Goal: Task Accomplishment & Management: Use online tool/utility

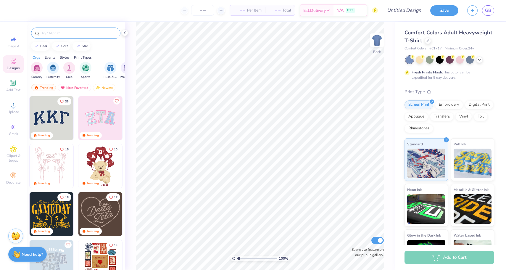
click at [59, 35] on input "text" at bounding box center [79, 33] width 76 height 6
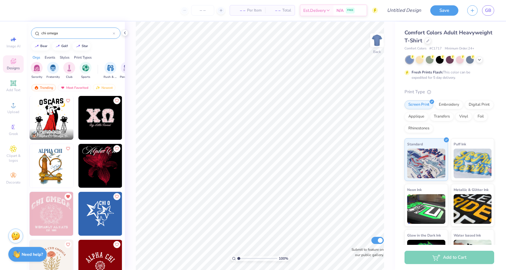
scroll to position [52, 0]
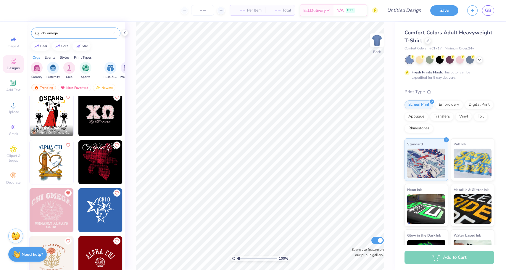
type input "chi omega"
click at [99, 210] on img at bounding box center [100, 210] width 44 height 44
type input "5.61"
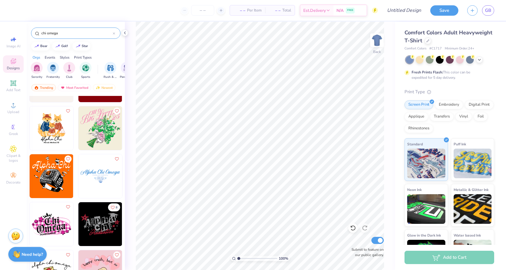
scroll to position [238, 0]
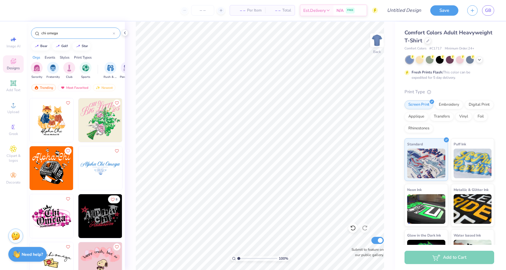
click at [94, 174] on img at bounding box center [100, 168] width 44 height 44
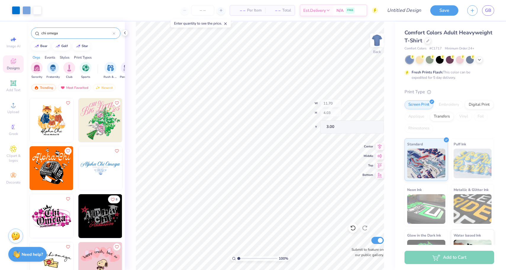
type input "1.78"
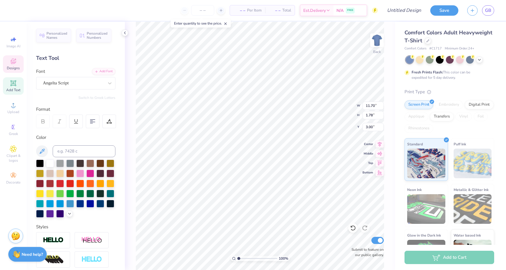
scroll to position [0, 0]
click at [64, 80] on span "Angelta Script" at bounding box center [56, 83] width 26 height 7
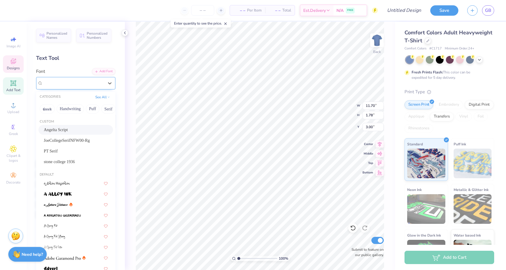
click at [64, 80] on span "Angelta Script" at bounding box center [56, 83] width 26 height 7
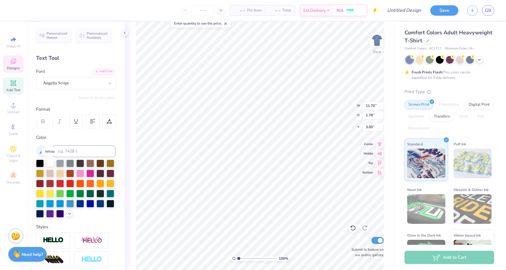
click at [49, 161] on div at bounding box center [50, 163] width 8 height 8
click at [60, 164] on div at bounding box center [60, 163] width 8 height 8
click at [53, 163] on div at bounding box center [50, 163] width 8 height 8
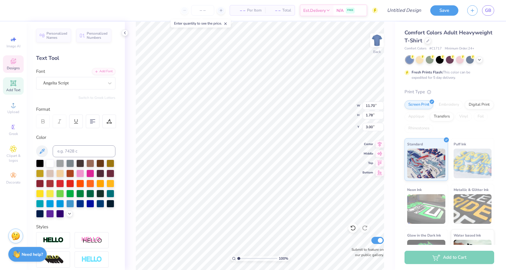
type textarea "Chi Omega"
type input "6.67"
click at [421, 59] on div at bounding box center [420, 59] width 8 height 8
click at [441, 60] on div at bounding box center [440, 59] width 8 height 8
type input "4.50"
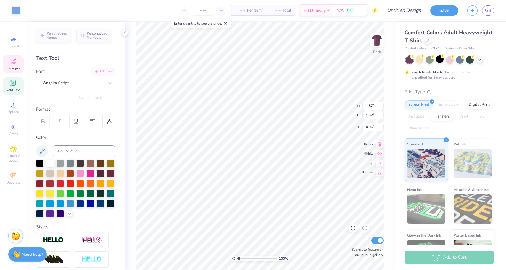
type input "0.25"
type input "4.58"
type input "10.35"
type input "6.26"
type input "7.26"
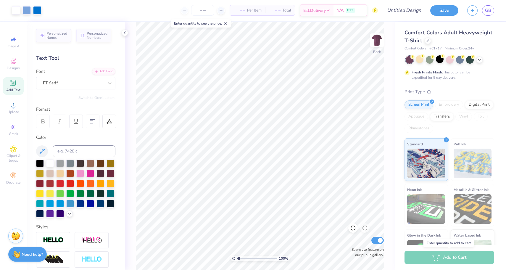
click at [420, 255] on div "Add to Cart" at bounding box center [450, 257] width 90 height 13
click at [11, 40] on icon at bounding box center [11, 40] width 3 height 3
select select "4"
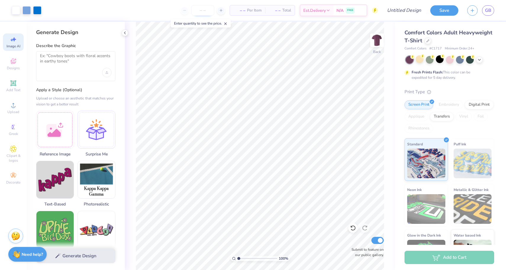
click at [204, 9] on input "number" at bounding box center [202, 10] width 23 height 11
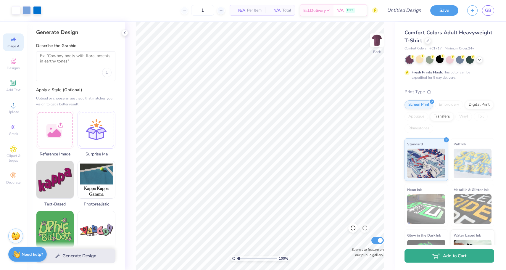
type input "12"
click at [425, 256] on button "Add to Cart" at bounding box center [450, 255] width 90 height 13
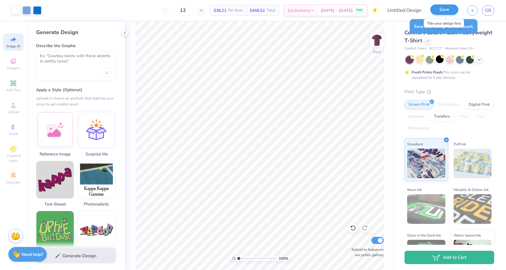
click at [444, 9] on button "Save" at bounding box center [445, 9] width 28 height 10
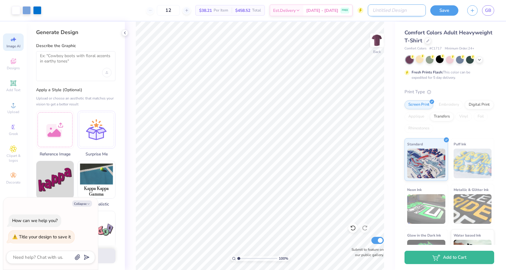
type textarea "x"
click at [403, 7] on input "Design Title" at bounding box center [397, 10] width 58 height 12
type input "C"
type textarea "x"
type input "Ch"
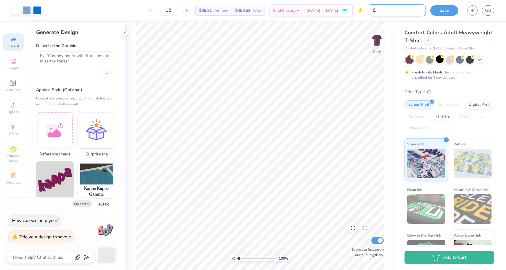
type textarea "x"
type input "Chi"
type textarea "x"
type input "Chi"
type textarea "x"
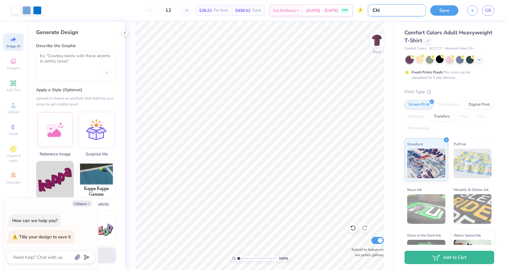
type input "Chi O"
type textarea "x"
type input "Chi Om"
type textarea "x"
type input "Chi Ome"
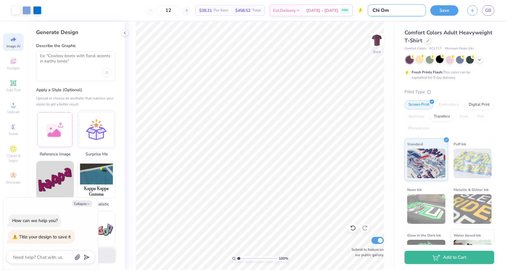
type textarea "x"
type input "[PERSON_NAME]"
type textarea "x"
type input "Chi Omega"
type textarea "x"
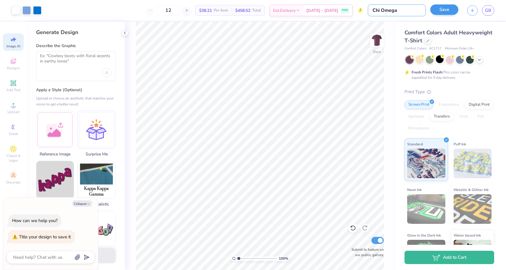
type input "Chi Omega"
click at [449, 10] on button "Save" at bounding box center [445, 9] width 28 height 10
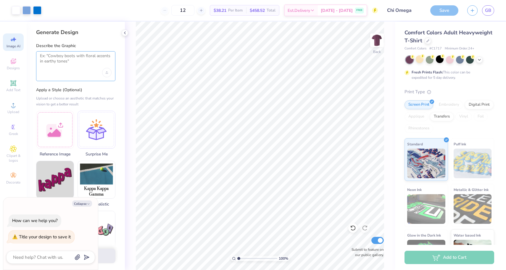
click at [63, 61] on textarea at bounding box center [76, 60] width 72 height 15
type textarea "Chi Omega"
click at [91, 127] on div at bounding box center [97, 129] width 38 height 38
click at [28, 256] on textarea at bounding box center [42, 258] width 60 height 8
click at [80, 201] on button "Collapse" at bounding box center [82, 204] width 20 height 6
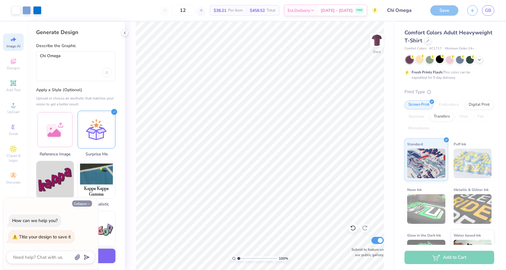
type textarea "x"
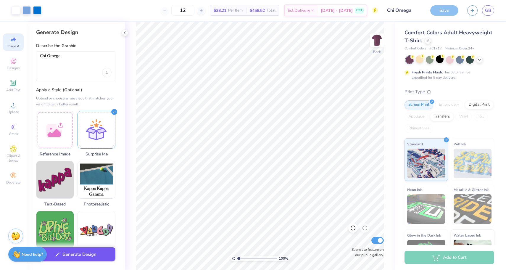
click at [76, 255] on button "Generate Design" at bounding box center [75, 254] width 79 height 15
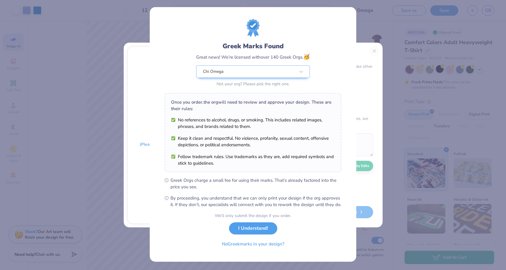
scroll to position [7, 0]
click at [245, 227] on button "I Understand!" at bounding box center [253, 227] width 48 height 12
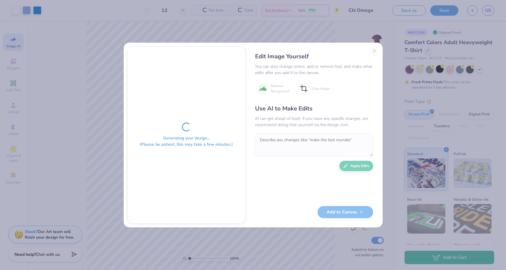
scroll to position [0, 0]
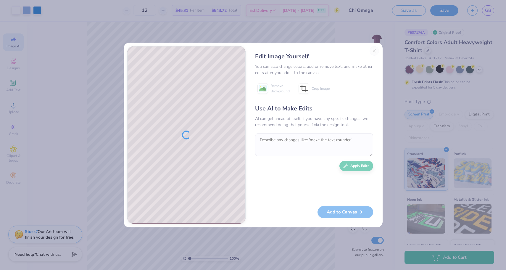
click at [339, 211] on div "Add to Canvas" at bounding box center [314, 212] width 118 height 12
click at [350, 166] on div "Use AI to Make Edits AI can get ahead of itself. If you have any specific chang…" at bounding box center [314, 152] width 118 height 96
click at [336, 210] on button "Add to Canvas" at bounding box center [346, 211] width 56 height 12
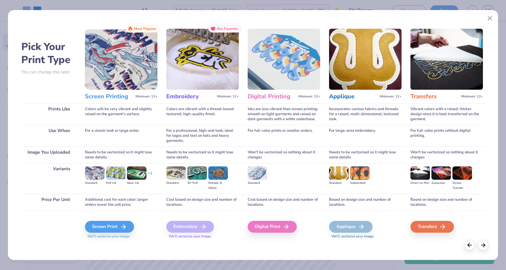
click at [133, 70] on img at bounding box center [121, 59] width 73 height 61
click at [114, 227] on div "Screen Print" at bounding box center [110, 227] width 49 height 12
click at [113, 227] on div "Screen Print" at bounding box center [110, 227] width 49 height 12
click at [488, 19] on button "Close" at bounding box center [490, 18] width 11 height 11
